Goal: Information Seeking & Learning: Learn about a topic

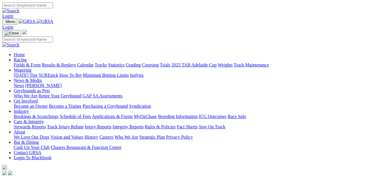
click at [22, 62] on link "Fields & Form" at bounding box center [27, 64] width 27 height 5
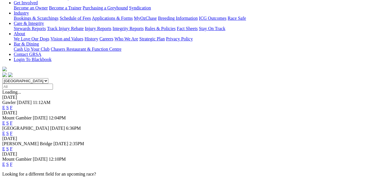
scroll to position [137, 0]
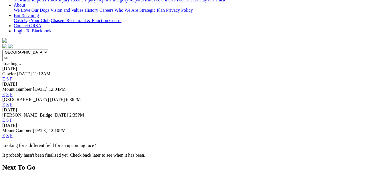
click at [13, 133] on link "F" at bounding box center [11, 135] width 3 height 5
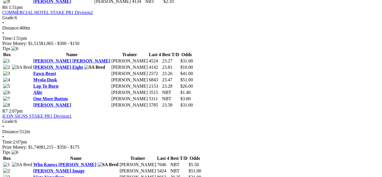
scroll to position [744, 0]
